Goal: Browse casually: Explore the website without a specific task or goal

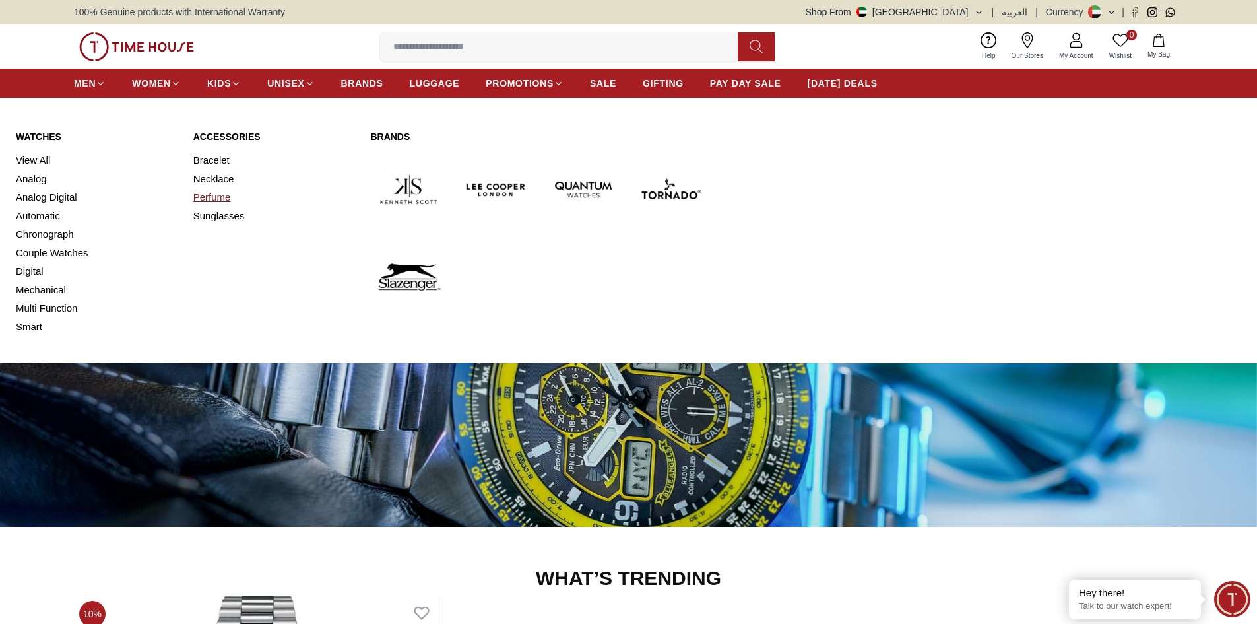
click at [215, 198] on link "Perfume" at bounding box center [274, 197] width 162 height 18
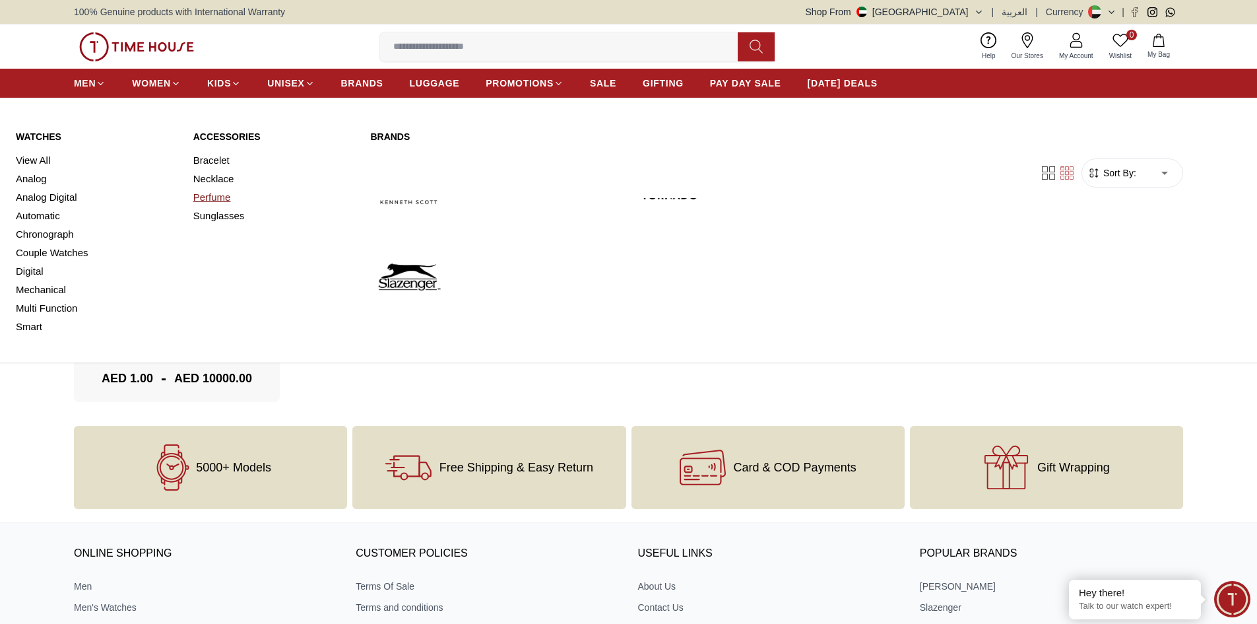
click at [211, 195] on link "Perfume" at bounding box center [274, 197] width 162 height 18
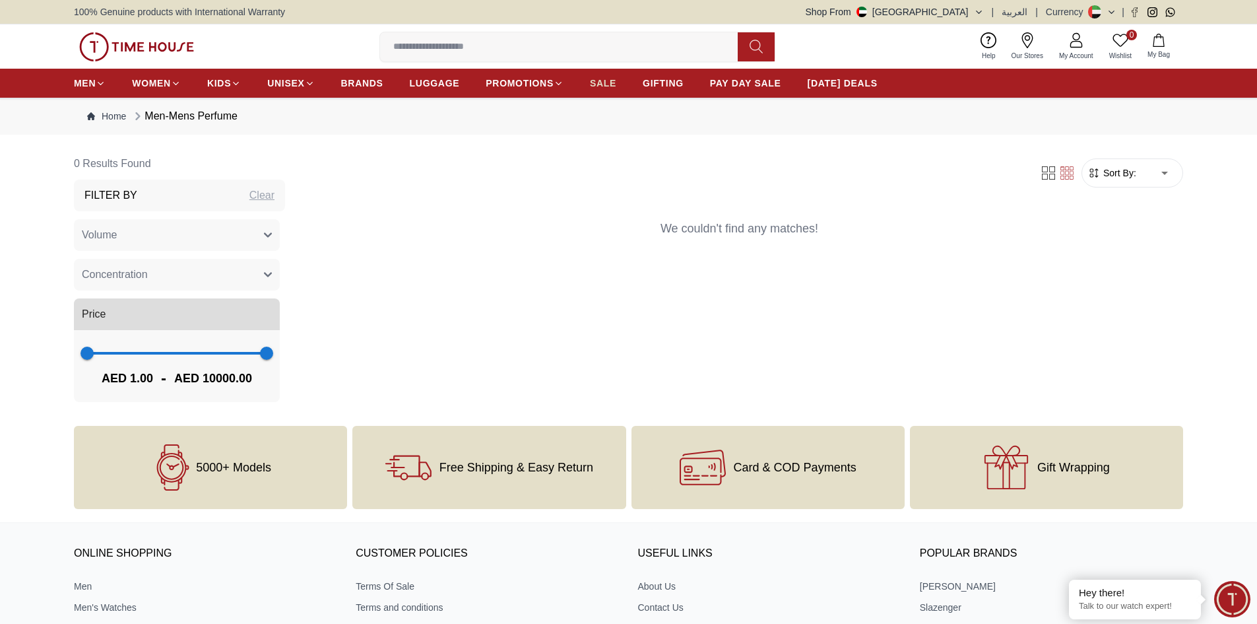
click at [597, 83] on span "SALE" at bounding box center [603, 83] width 26 height 13
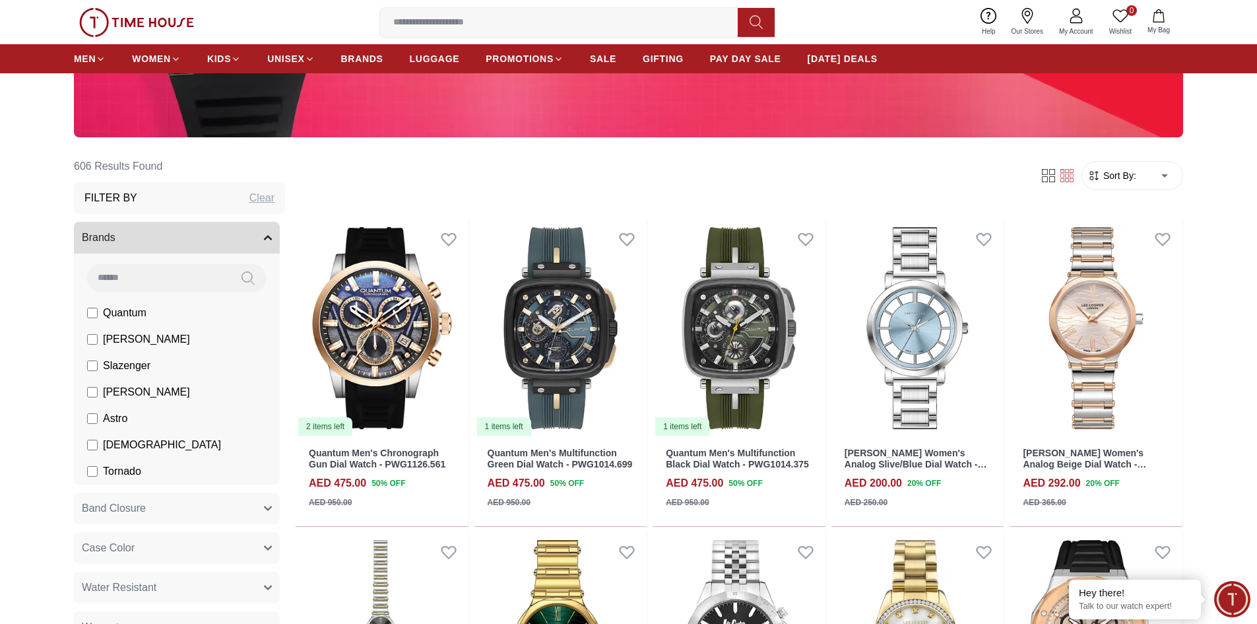
scroll to position [66, 0]
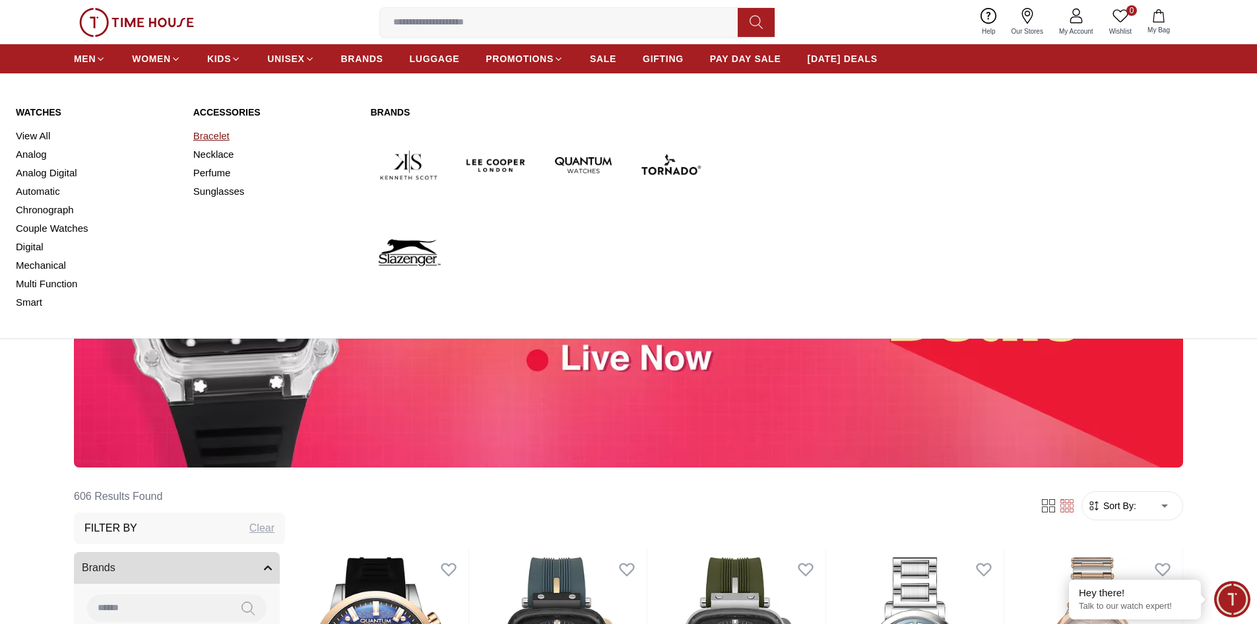
click at [213, 135] on link "Bracelet" at bounding box center [274, 136] width 162 height 18
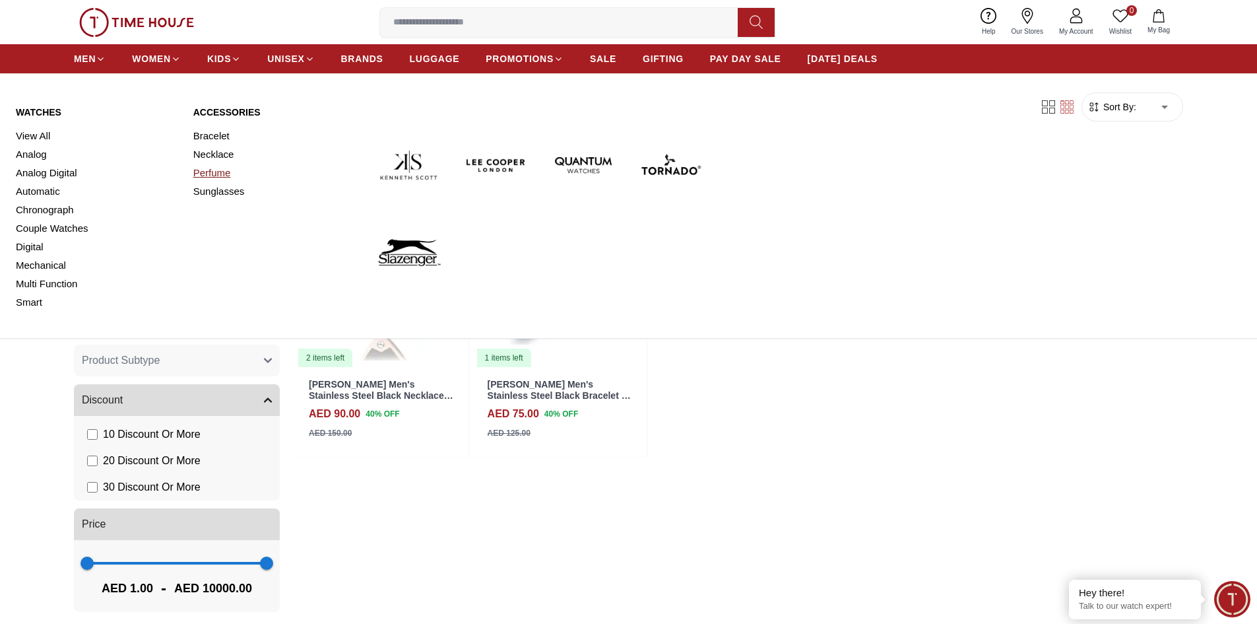
click at [208, 172] on link "Perfume" at bounding box center [274, 173] width 162 height 18
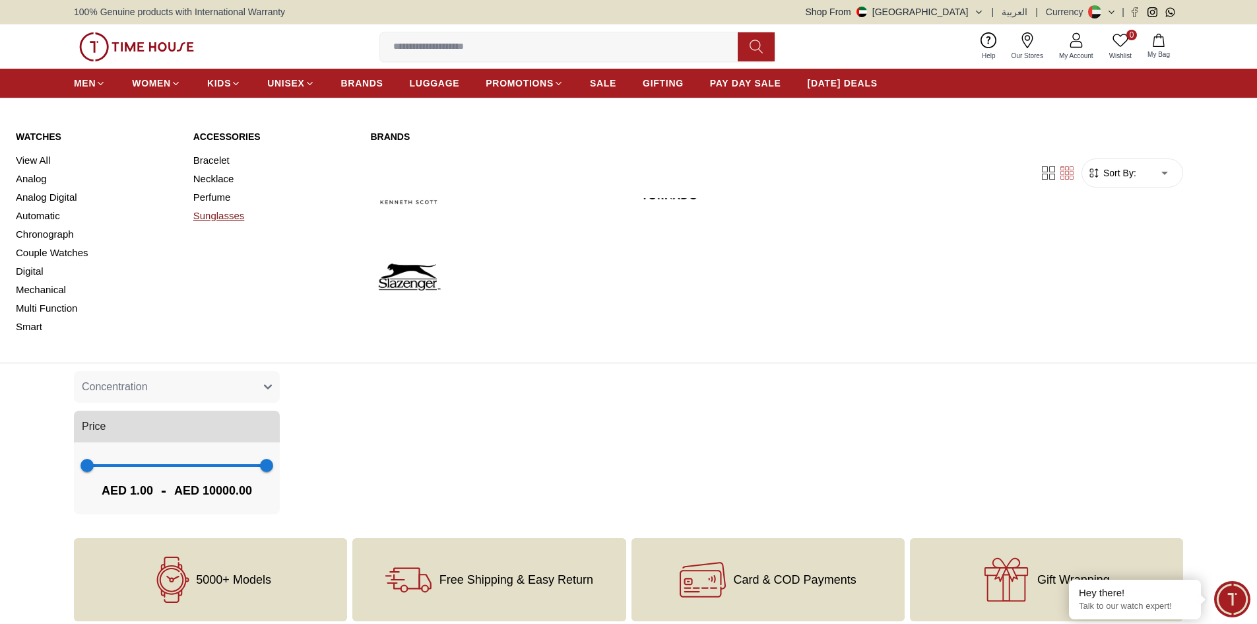
click at [219, 209] on link "Sunglasses" at bounding box center [274, 216] width 162 height 18
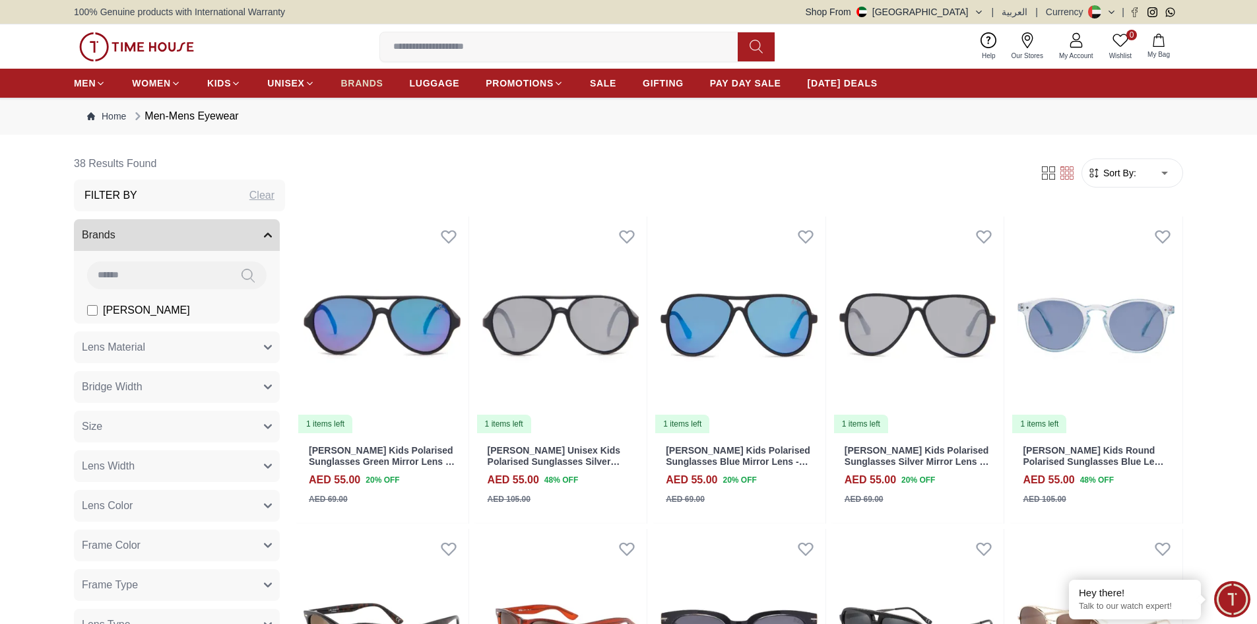
click at [352, 81] on span "BRANDS" at bounding box center [362, 83] width 42 height 13
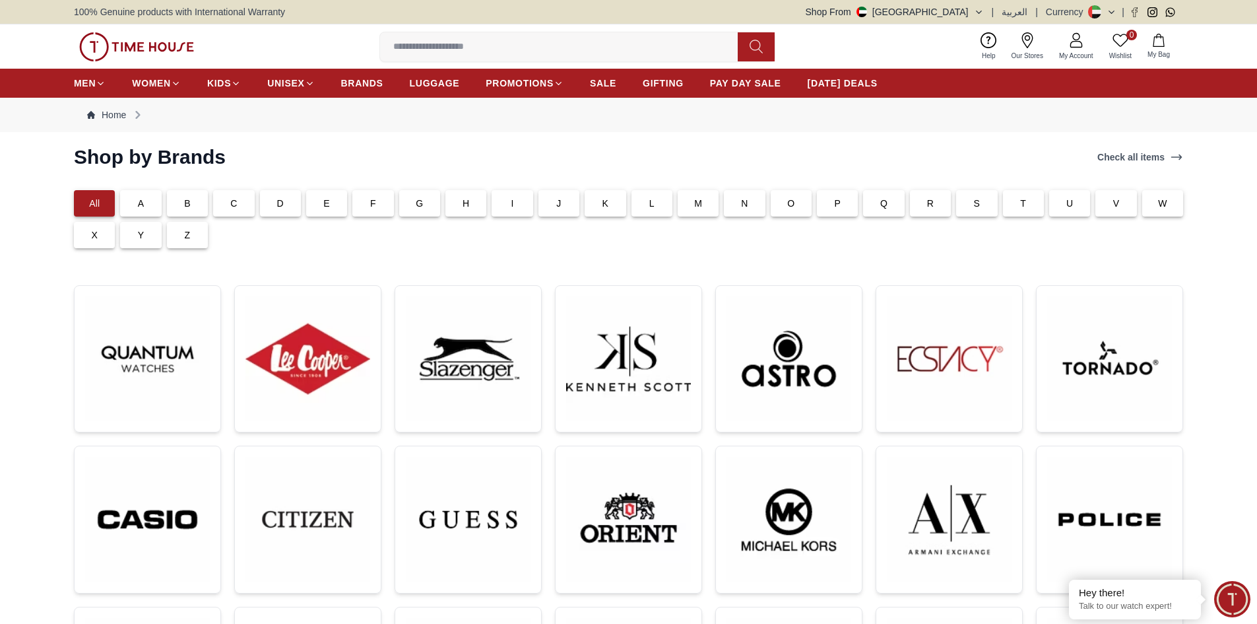
click at [1022, 205] on p "T" at bounding box center [1023, 203] width 6 height 13
